Goal: Ask a question: Seek information or help from site administrators or community

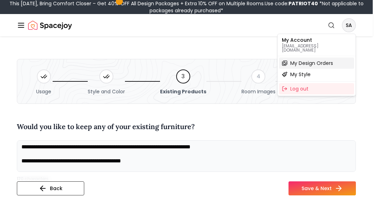
click at [303, 60] on span "My Design Orders" at bounding box center [311, 63] width 43 height 7
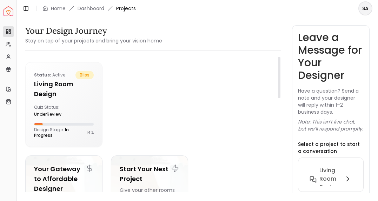
click at [239, 108] on div at bounding box center [192, 104] width 163 height 85
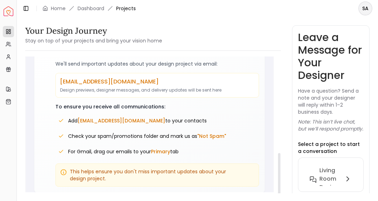
scroll to position [327, 0]
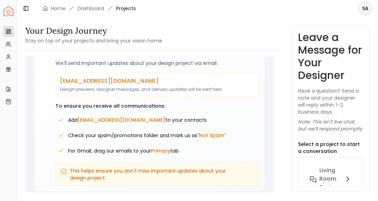
click at [334, 102] on p "Have a question? Send a note and your designer will reply within 1–2 business d…" at bounding box center [331, 101] width 66 height 28
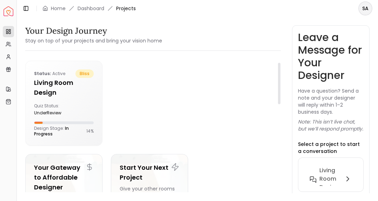
scroll to position [0, 0]
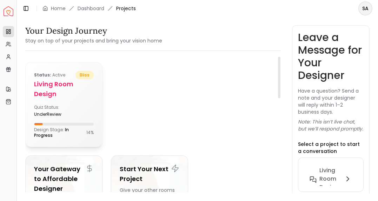
click at [57, 93] on h5 "Living Room design" at bounding box center [64, 89] width 60 height 20
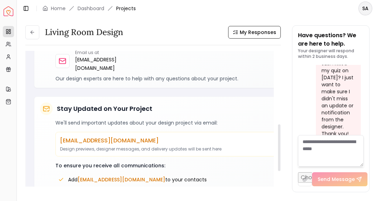
scroll to position [275, 0]
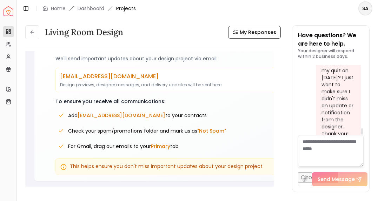
click at [337, 114] on div "Hi, I was just curious when I might see design options if I submitted my quiz o…" at bounding box center [337, 81] width 32 height 112
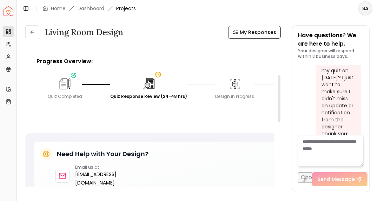
scroll to position [70, 0]
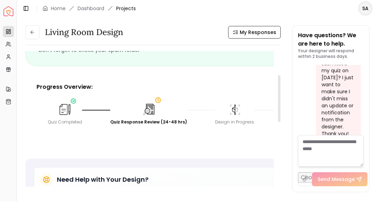
click at [144, 122] on div "Quiz Response Review (24-48 hrs)" at bounding box center [148, 122] width 77 height 6
click at [145, 112] on img at bounding box center [148, 109] width 13 height 13
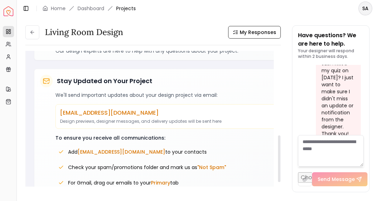
scroll to position [246, 0]
